Goal: Entertainment & Leisure: Consume media (video, audio)

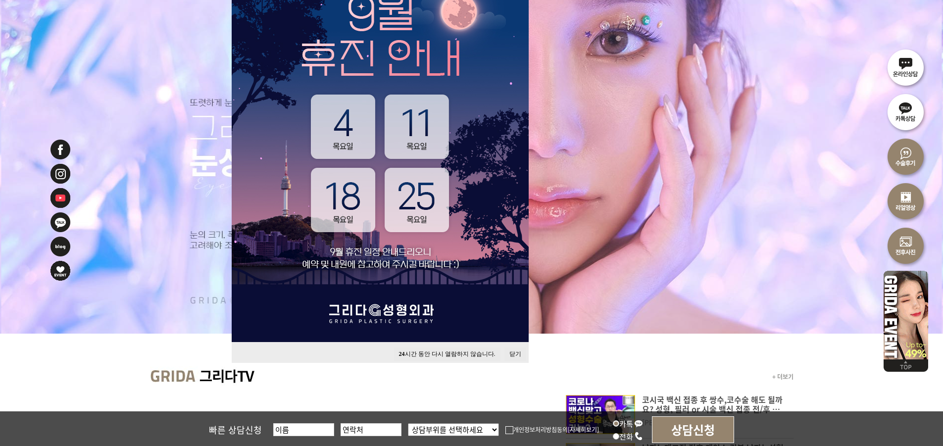
scroll to position [149, 0]
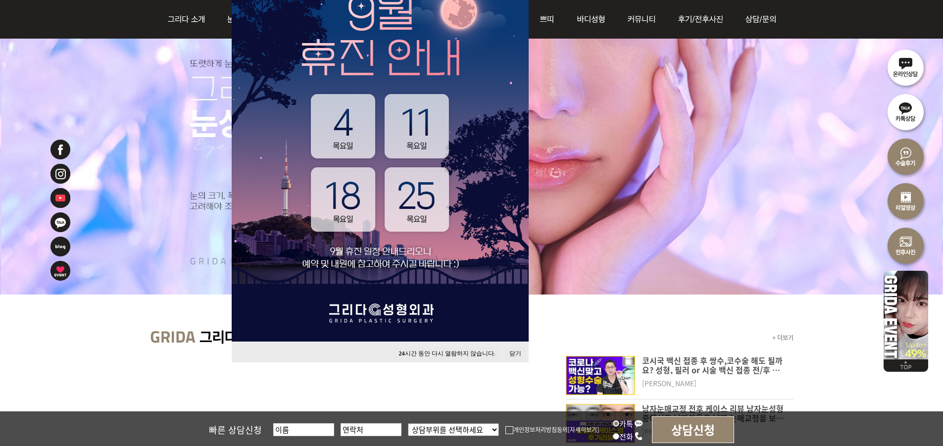
drag, startPoint x: 477, startPoint y: 351, endPoint x: 507, endPoint y: 343, distance: 30.7
click at [477, 351] on button "24 시간 동안 다시 열람하지 않습니다." at bounding box center [447, 353] width 106 height 13
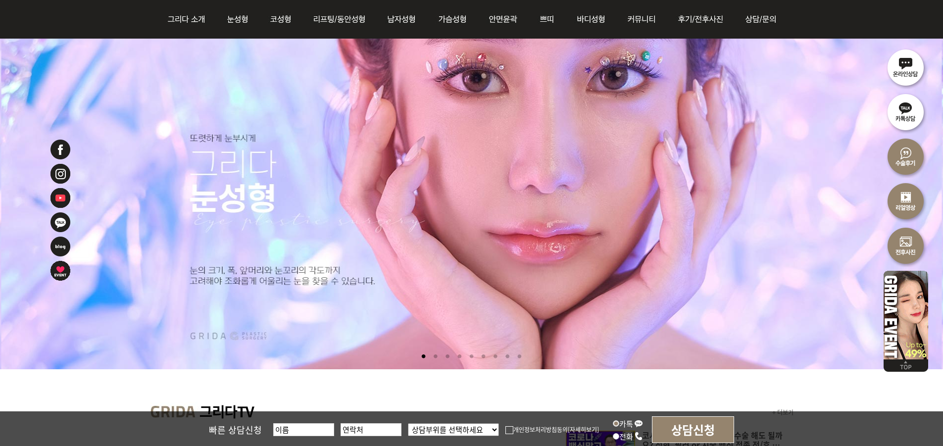
scroll to position [50, 0]
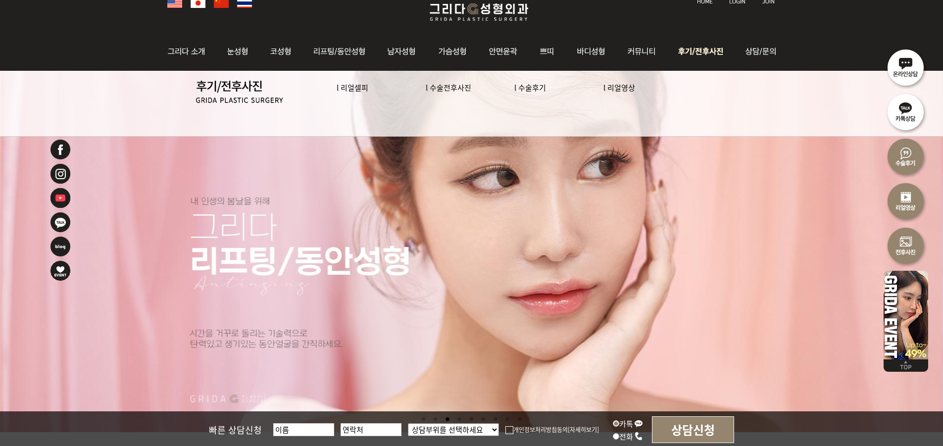
click at [615, 88] on link "l 리얼영상" at bounding box center [619, 87] width 32 height 10
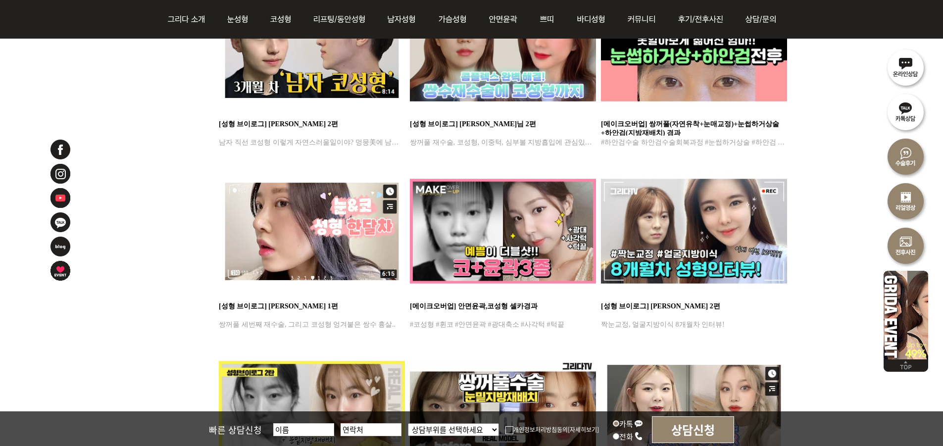
scroll to position [792, 0]
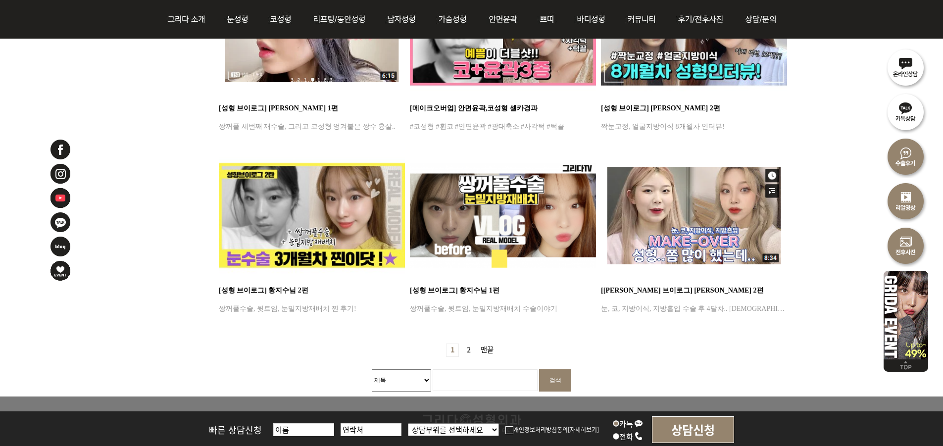
click at [469, 350] on link "2 페이지" at bounding box center [469, 350] width 12 height 12
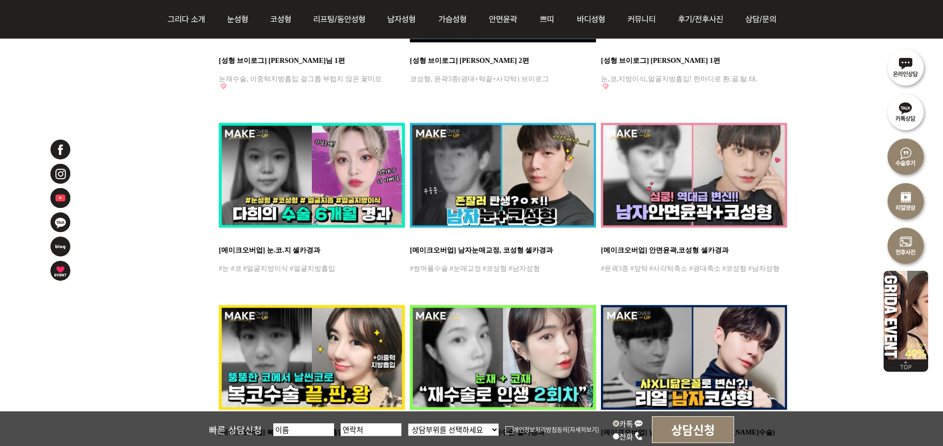
scroll to position [644, 0]
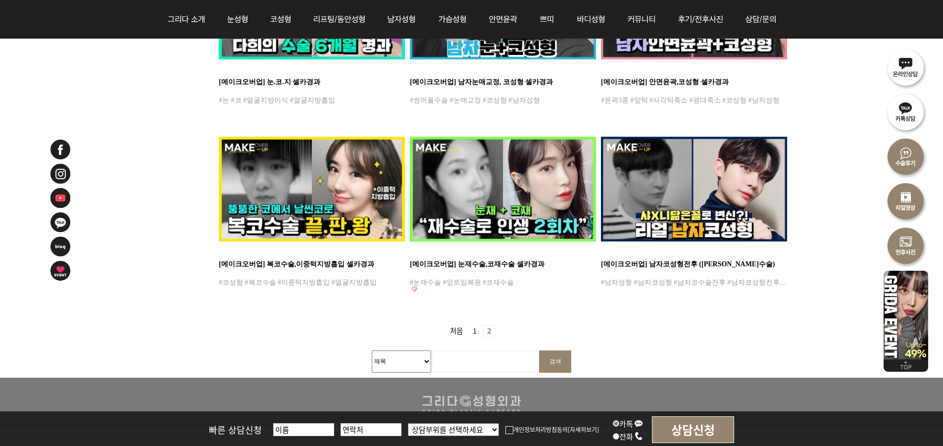
click at [475, 330] on link "1 페이지" at bounding box center [475, 331] width 12 height 12
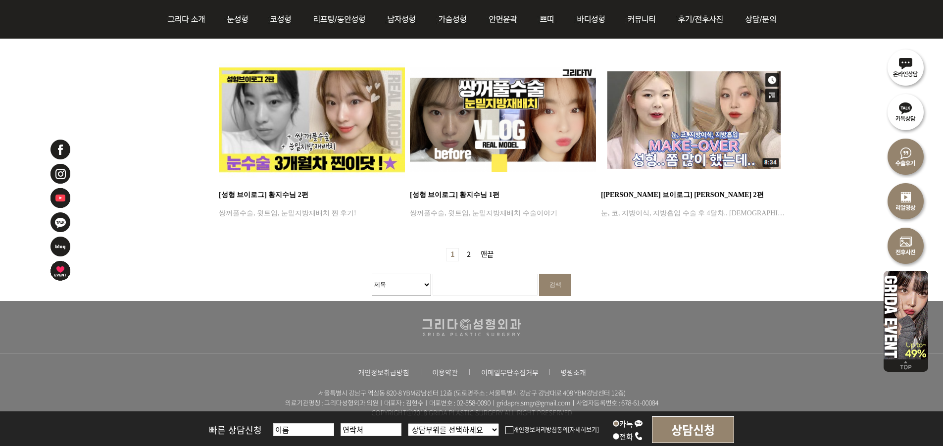
scroll to position [891, 0]
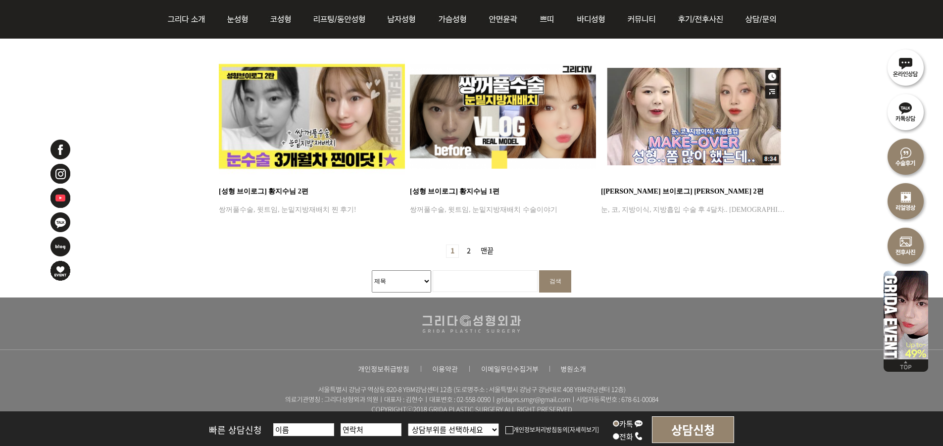
click at [469, 254] on link "2 페이지" at bounding box center [469, 251] width 12 height 12
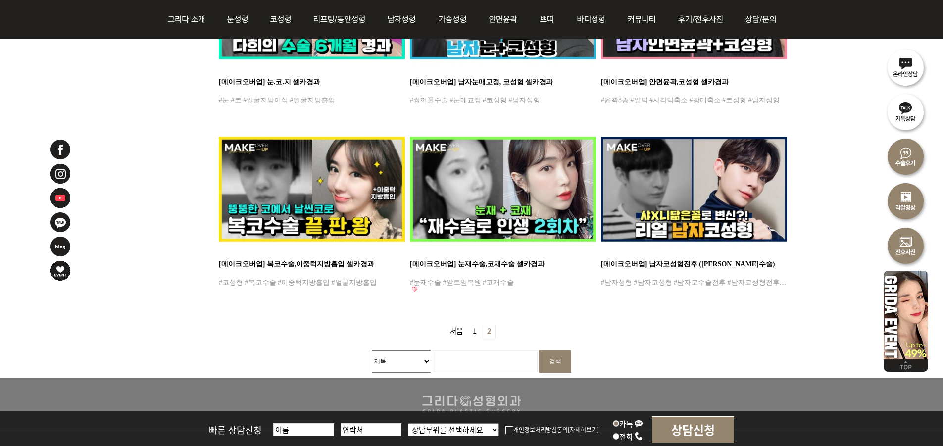
scroll to position [762, 0]
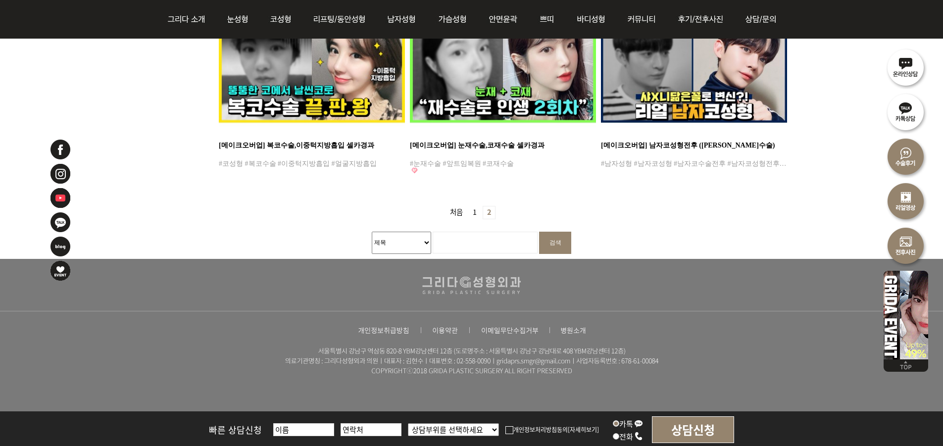
click at [471, 212] on link "1 페이지" at bounding box center [475, 212] width 12 height 12
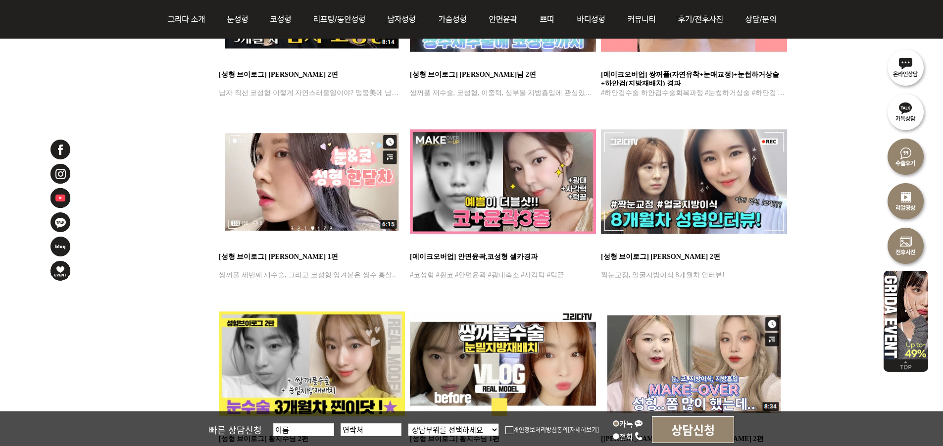
scroll to position [792, 0]
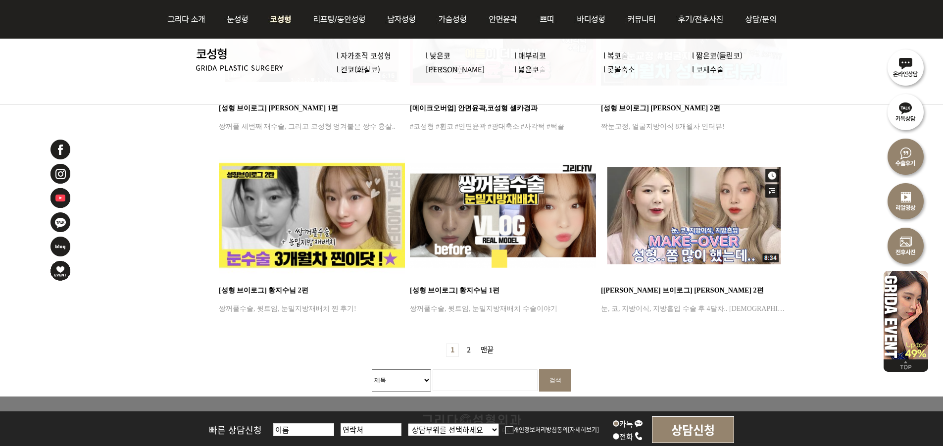
click at [273, 20] on img at bounding box center [281, 19] width 42 height 39
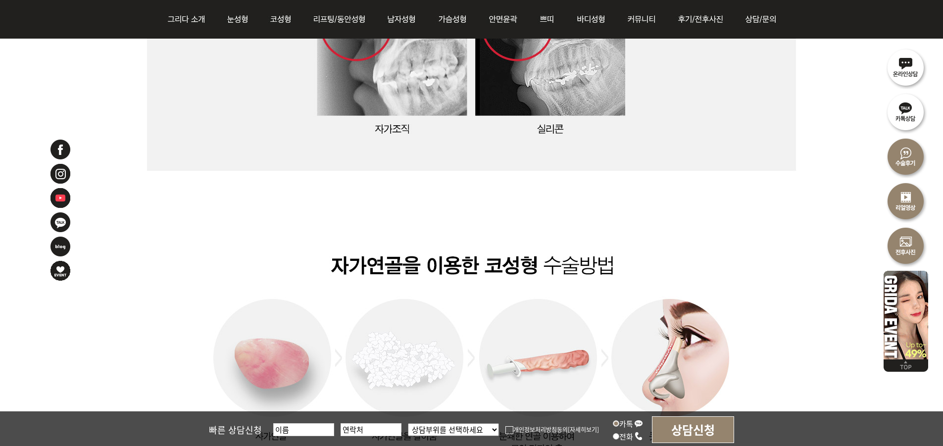
scroll to position [1188, 0]
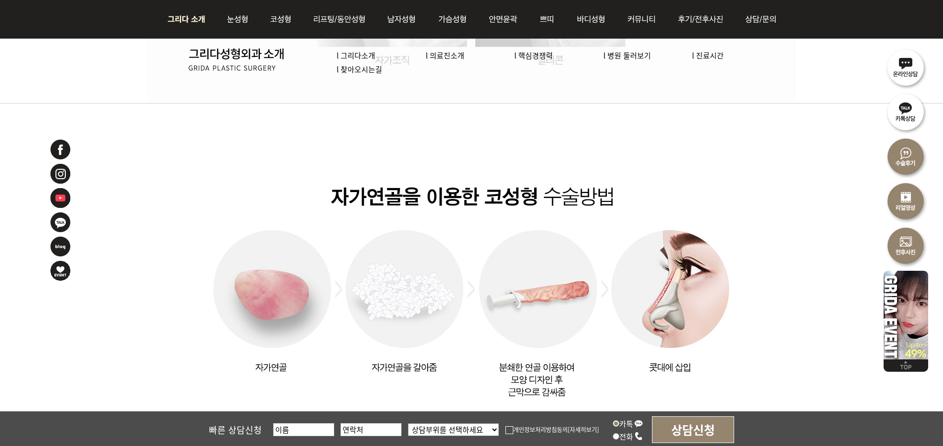
click at [189, 17] on img at bounding box center [188, 19] width 53 height 39
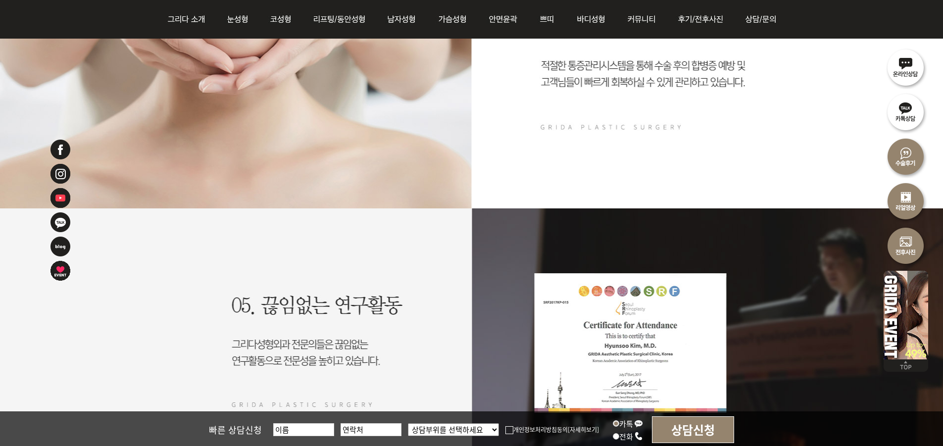
scroll to position [2030, 0]
